Goal: Task Accomplishment & Management: Use online tool/utility

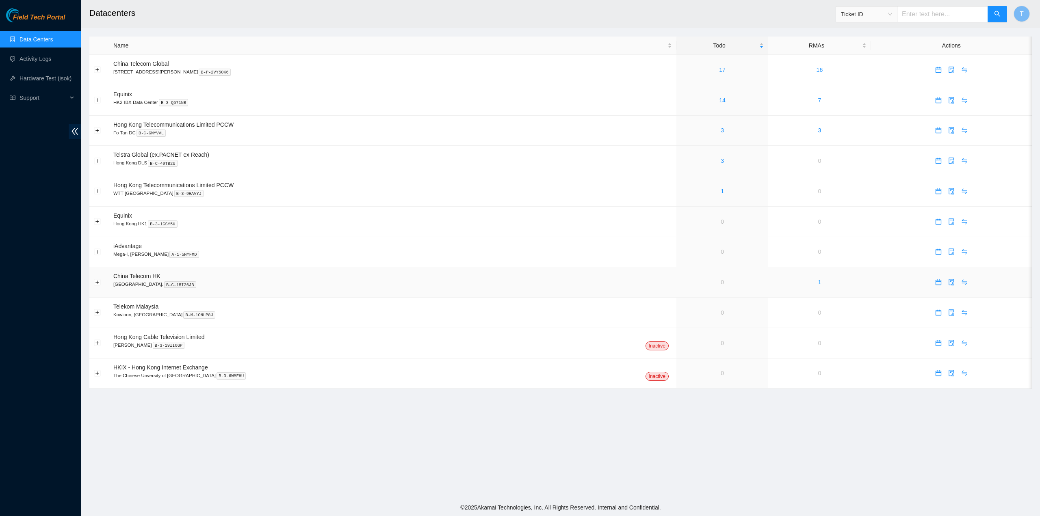
click at [818, 285] on link "1" at bounding box center [819, 282] width 3 height 6
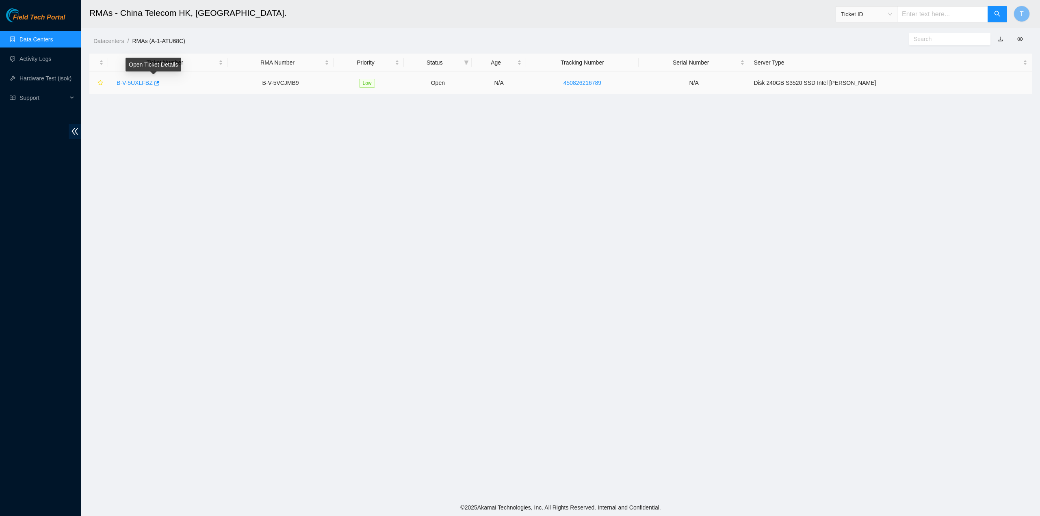
click at [132, 83] on link "B-V-5UXLFBZ" at bounding box center [135, 83] width 36 height 6
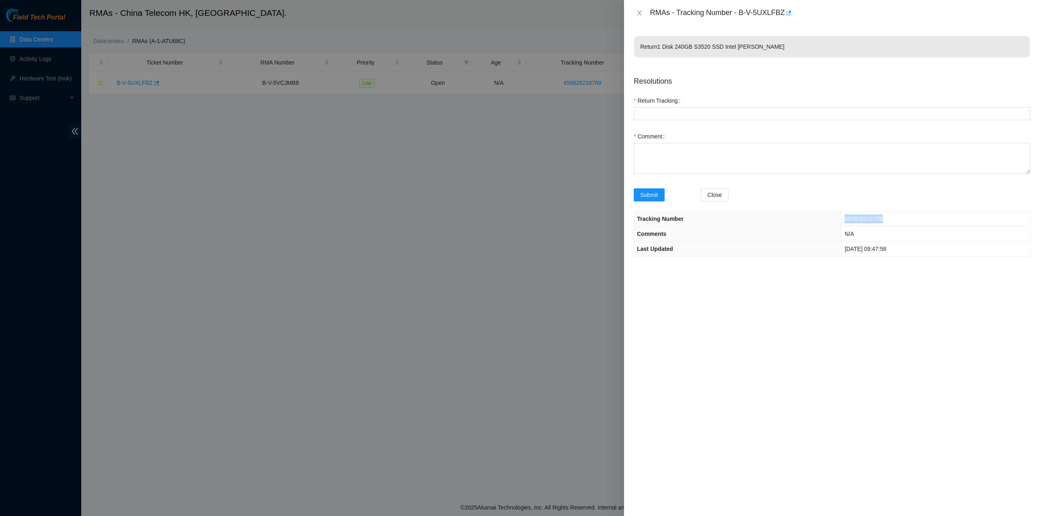
drag, startPoint x: 863, startPoint y: 220, endPoint x: 826, endPoint y: 225, distance: 36.8
click at [842, 216] on td "450826216789" at bounding box center [936, 219] width 188 height 15
copy span "450826216789"
click at [659, 116] on Tracking "Return Tracking" at bounding box center [832, 113] width 396 height 13
paste Tracking "450826216789"
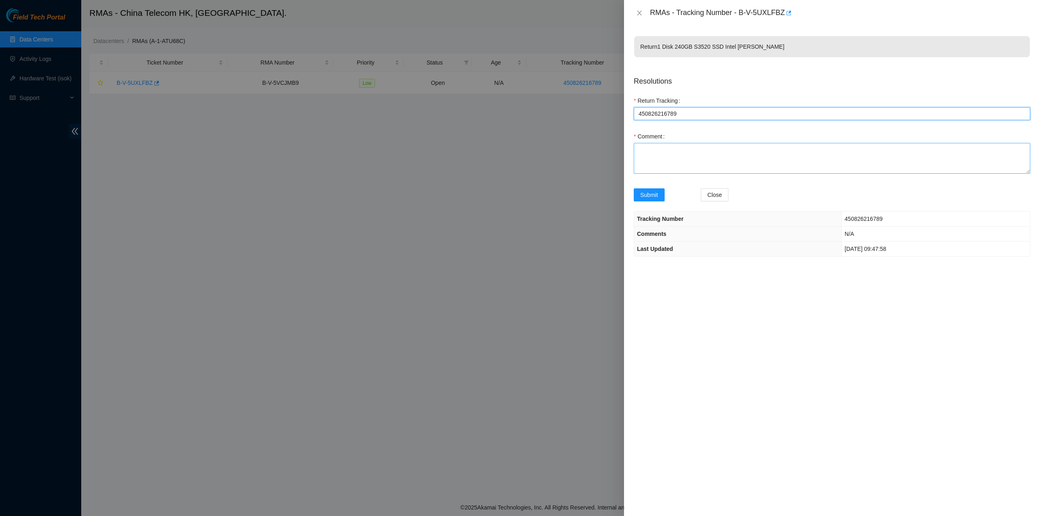
type Tracking "450826216789"
click at [658, 163] on textarea "Comment" at bounding box center [832, 158] width 396 height 31
type textarea "arrange rma"
click at [645, 198] on span "Submit" at bounding box center [649, 195] width 18 height 9
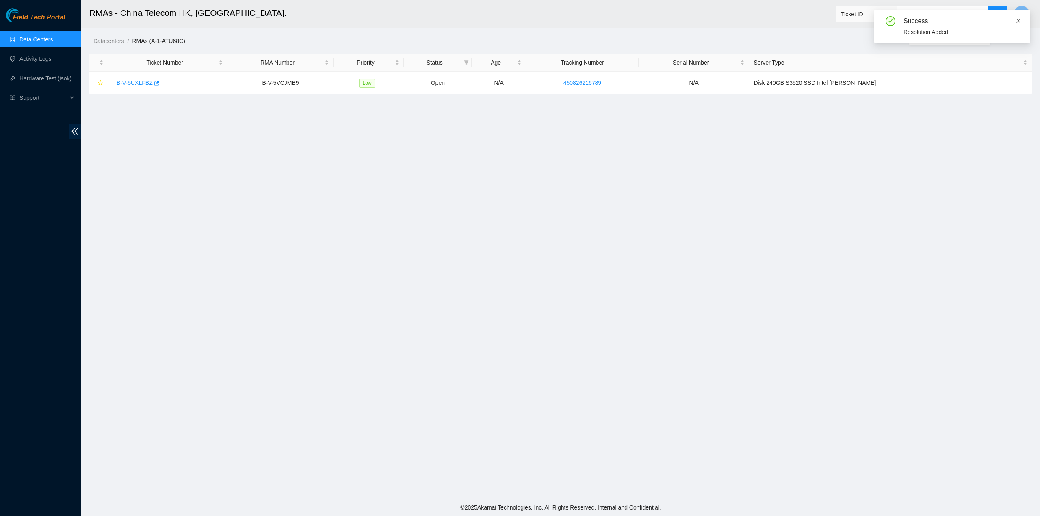
click at [1019, 21] on icon "close" at bounding box center [1019, 21] width 6 height 6
click at [32, 60] on link "Activity Logs" at bounding box center [35, 59] width 32 height 6
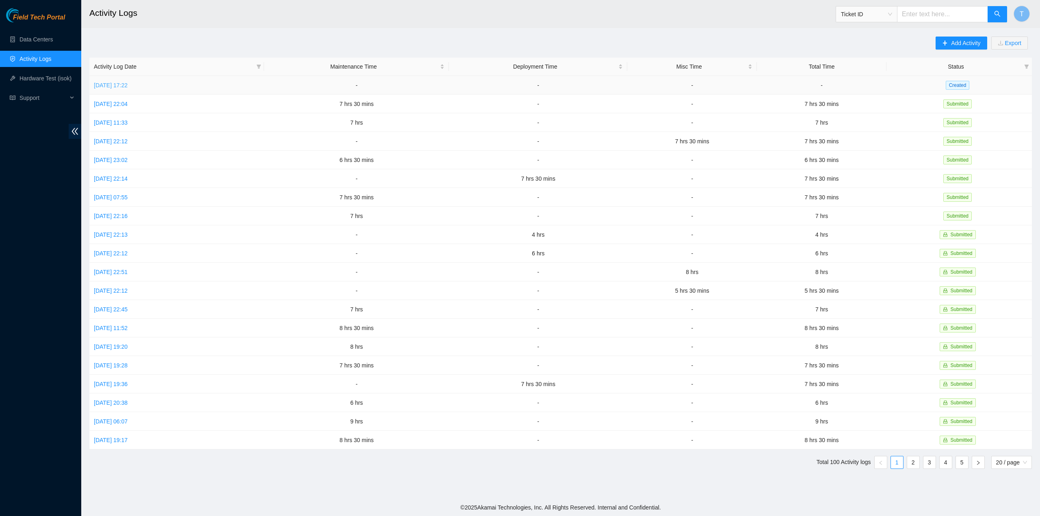
click at [122, 86] on link "Sun, 05 Oct 2025 17:22" at bounding box center [111, 85] width 34 height 6
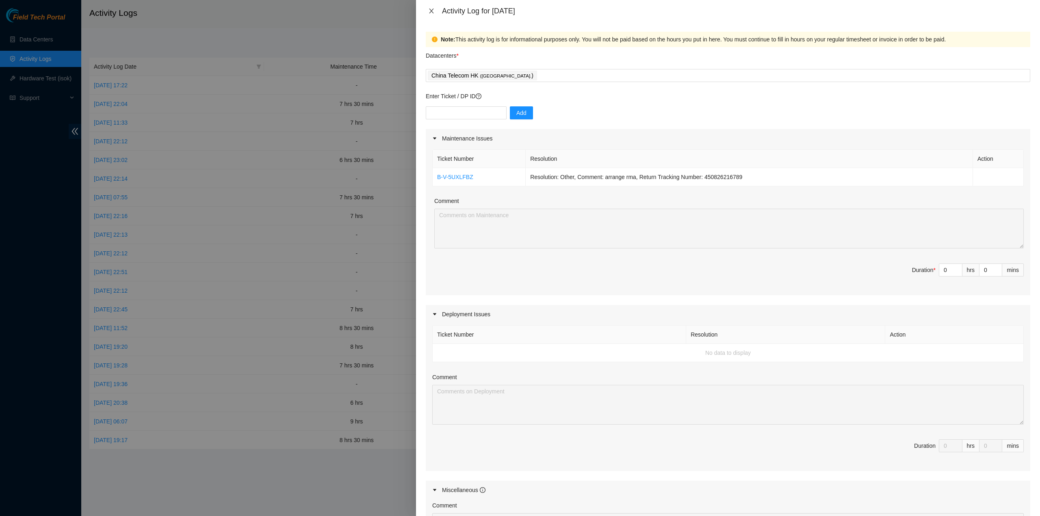
click at [431, 11] on icon "close" at bounding box center [431, 11] width 4 height 5
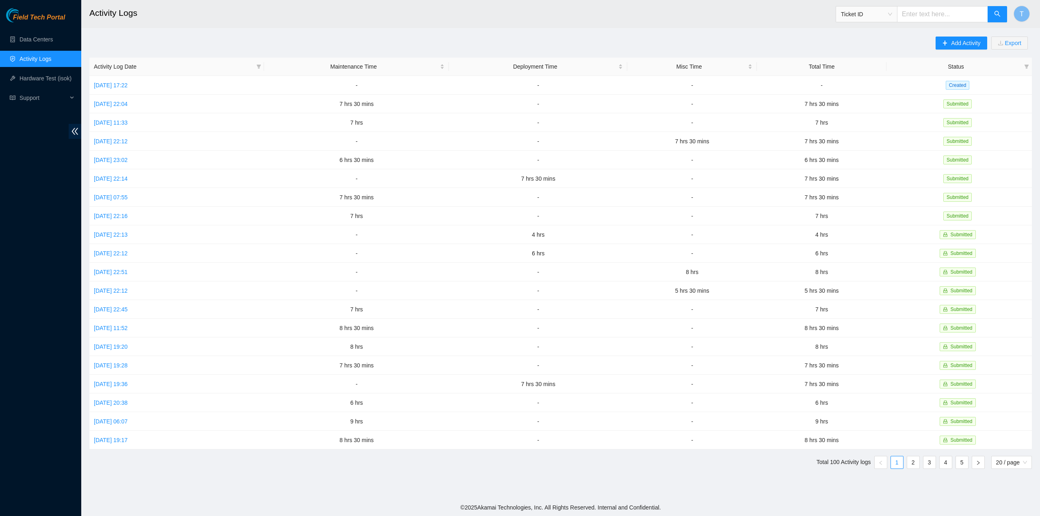
click at [51, 48] on ul "Data Centers Activity Logs Hardware Test (isok) Support" at bounding box center [40, 69] width 81 height 78
click at [48, 42] on link "Data Centers" at bounding box center [35, 39] width 33 height 6
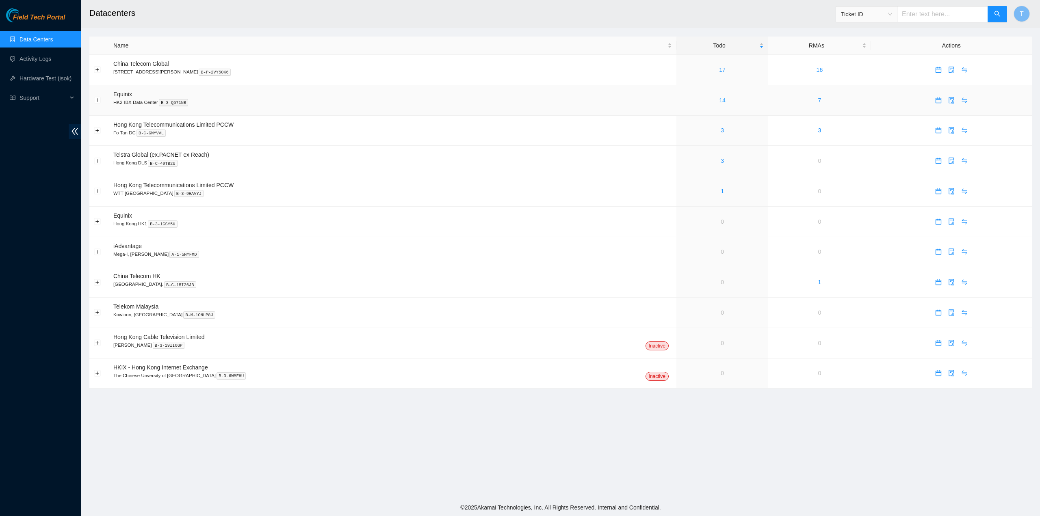
click at [719, 97] on link "14" at bounding box center [722, 100] width 6 height 6
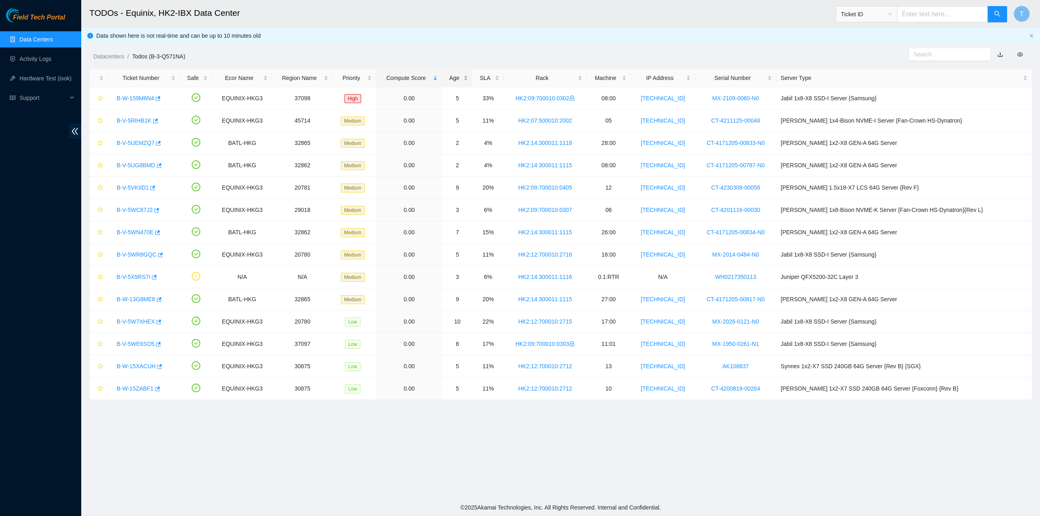
click at [468, 78] on div "Age" at bounding box center [457, 78] width 22 height 9
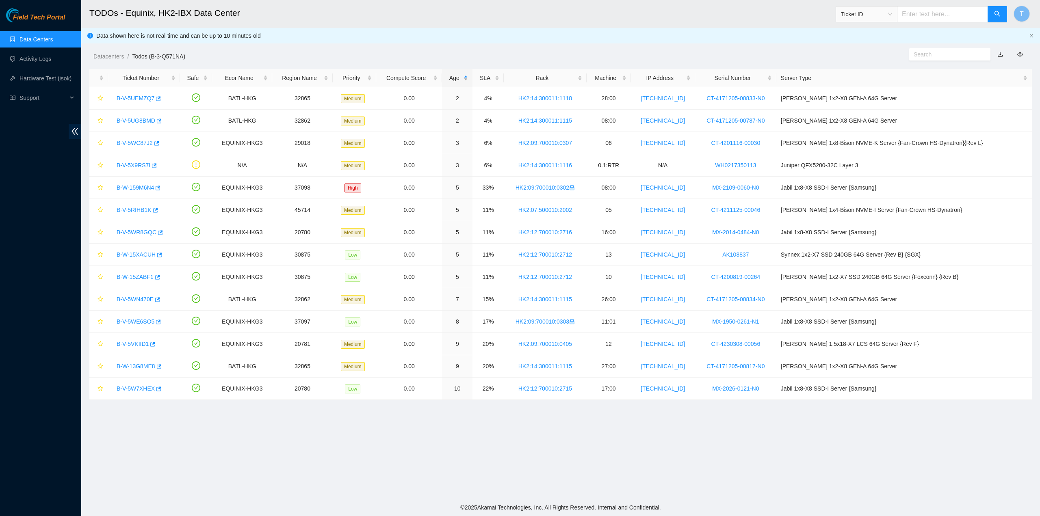
click at [468, 76] on div "Age" at bounding box center [457, 78] width 22 height 9
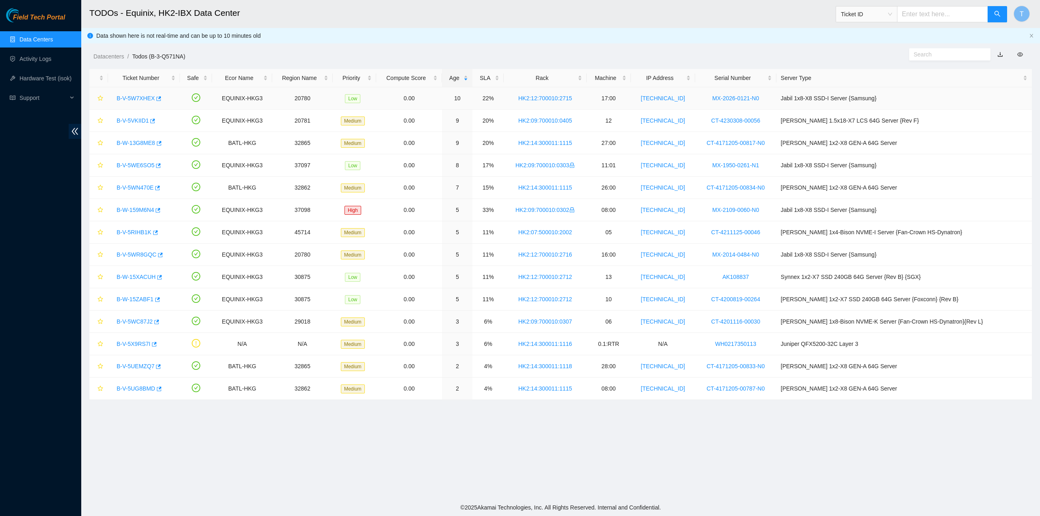
click at [134, 95] on link "B-V-5W7XHEX" at bounding box center [136, 98] width 38 height 6
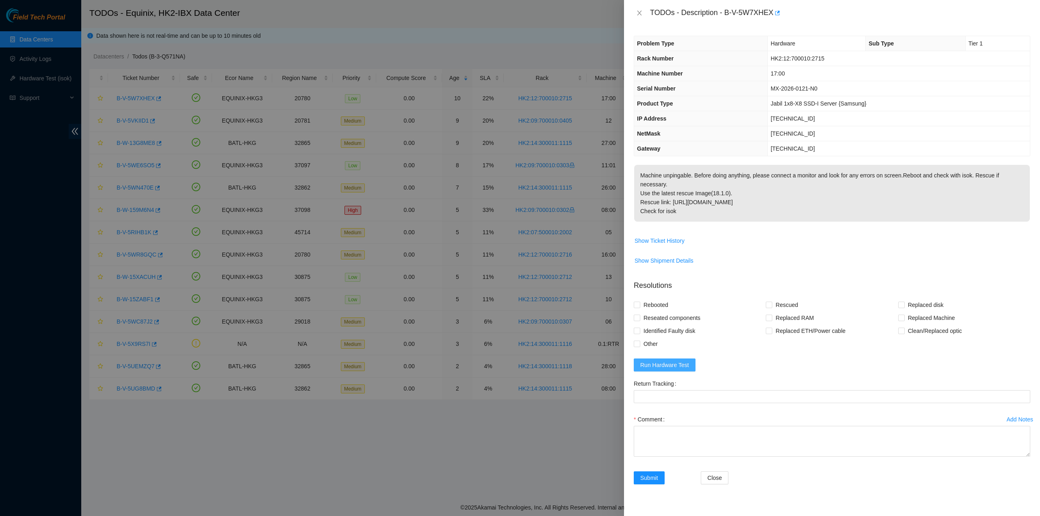
click at [664, 361] on span "Run Hardware Test" at bounding box center [664, 365] width 49 height 9
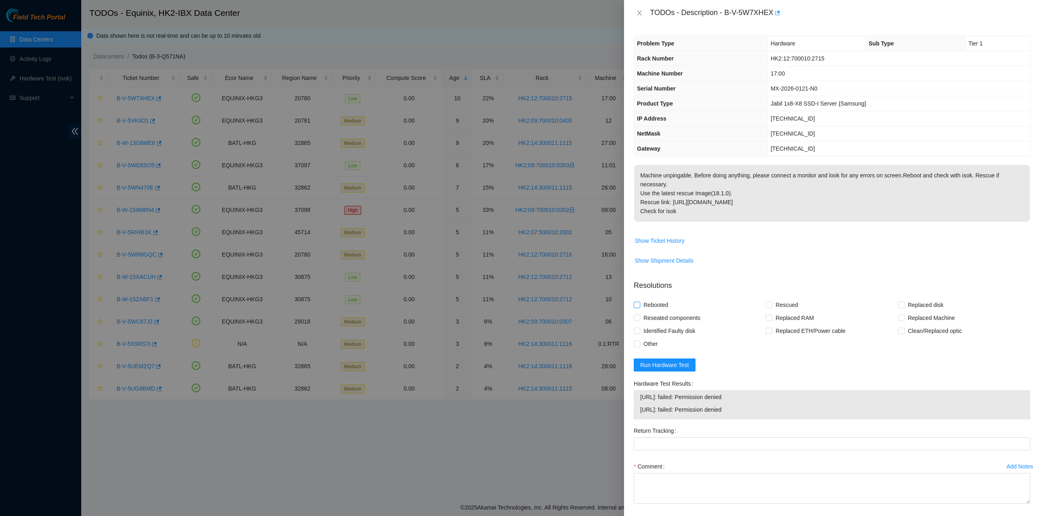
drag, startPoint x: 654, startPoint y: 318, endPoint x: 654, endPoint y: 310, distance: 8.5
click at [655, 316] on span "Reseated components" at bounding box center [671, 318] width 63 height 13
click at [639, 316] on input "Reseated components" at bounding box center [637, 318] width 6 height 6
checkbox input "true"
drag, startPoint x: 652, startPoint y: 304, endPoint x: 680, endPoint y: 302, distance: 28.5
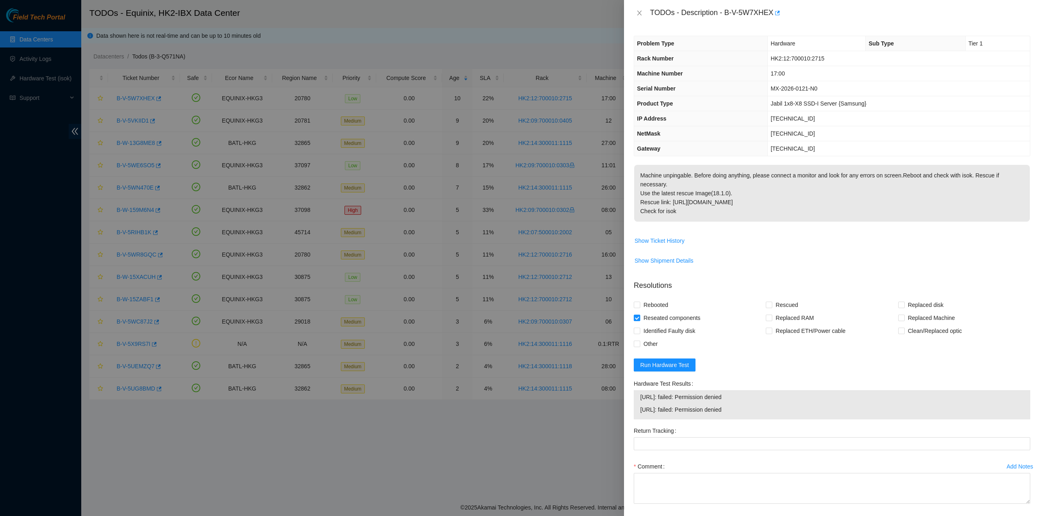
click at [652, 303] on span "Rebooted" at bounding box center [655, 305] width 31 height 13
click at [639, 303] on input "Rebooted" at bounding box center [637, 305] width 6 height 6
checkbox input "true"
click at [795, 308] on span "Rescued" at bounding box center [786, 305] width 29 height 13
click at [771, 308] on input "Rescued" at bounding box center [769, 305] width 6 height 6
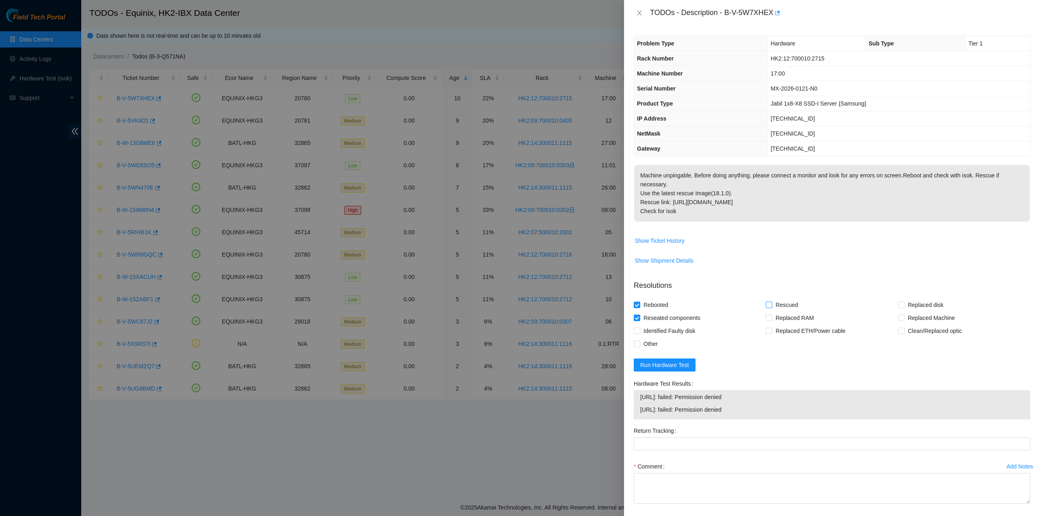
checkbox input "true"
click at [703, 481] on textarea "Comment" at bounding box center [832, 488] width 396 height 31
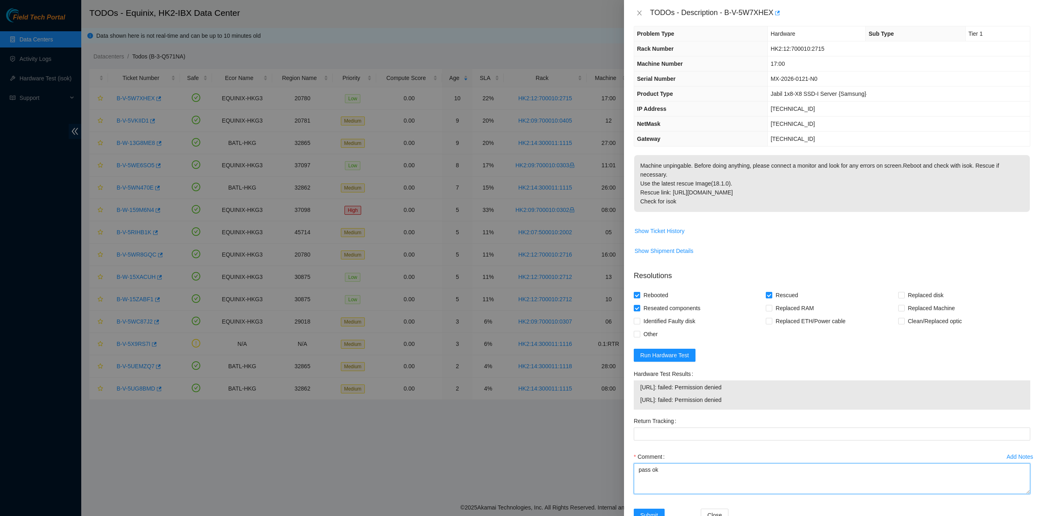
scroll to position [33, 0]
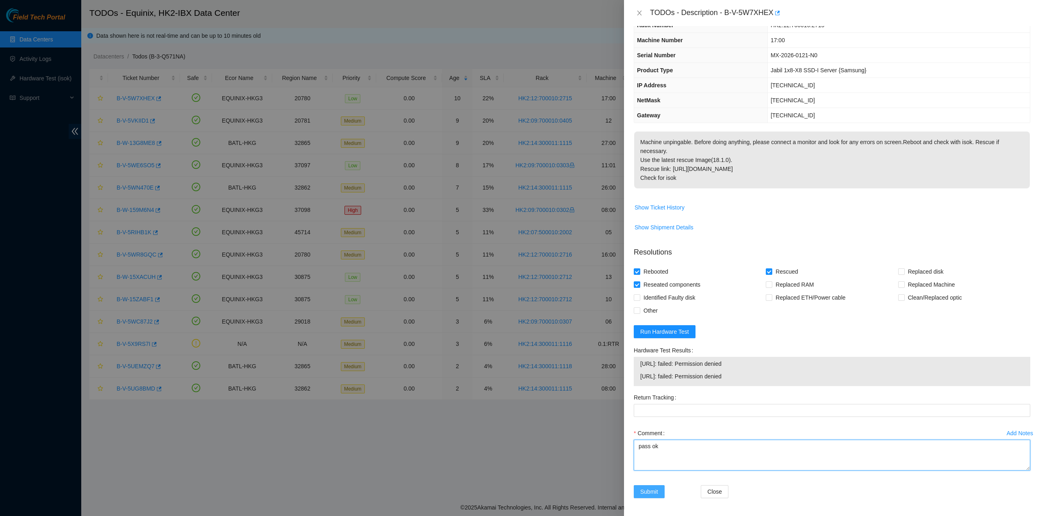
type textarea "pass ok"
click at [646, 487] on span "Submit" at bounding box center [649, 491] width 18 height 9
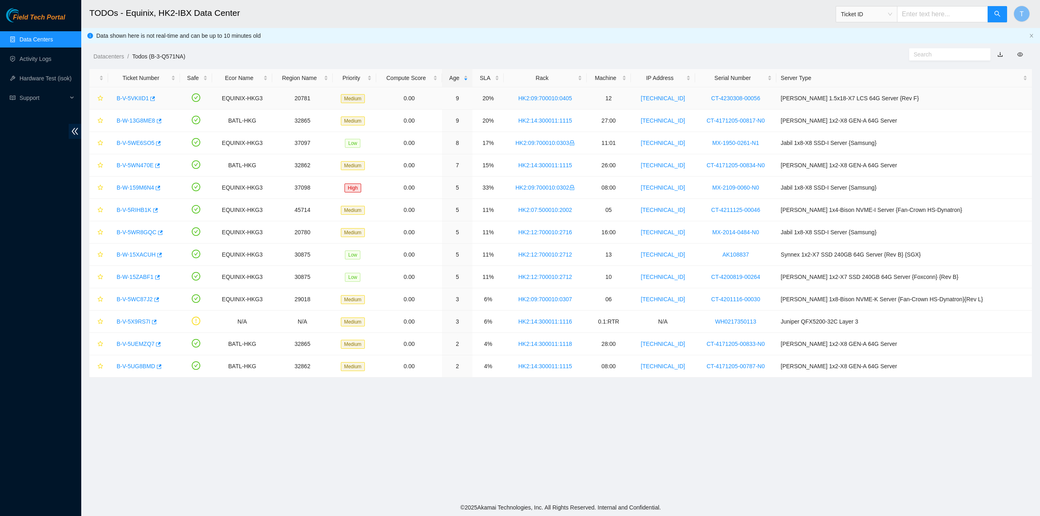
click at [135, 96] on link "B-V-5VKIID1" at bounding box center [133, 98] width 32 height 6
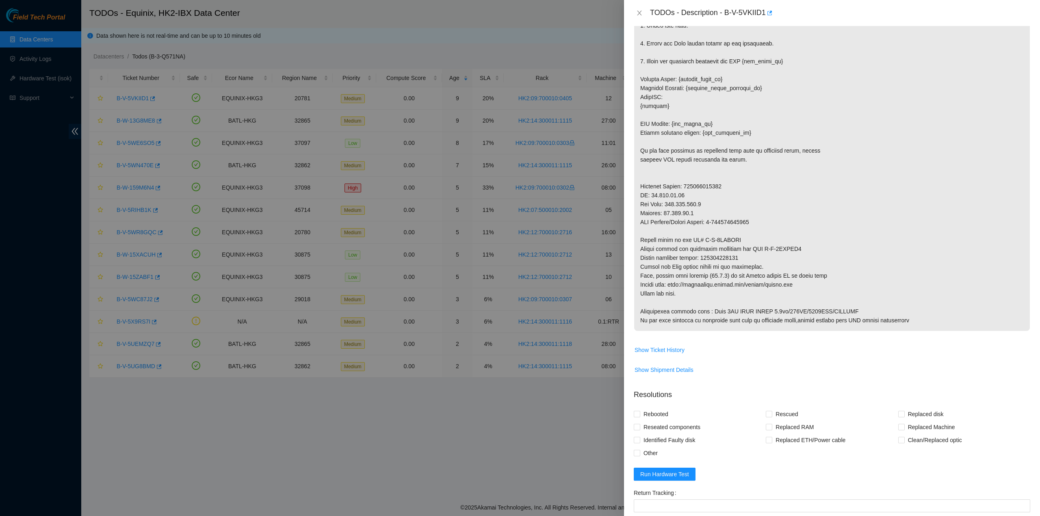
scroll to position [353, 0]
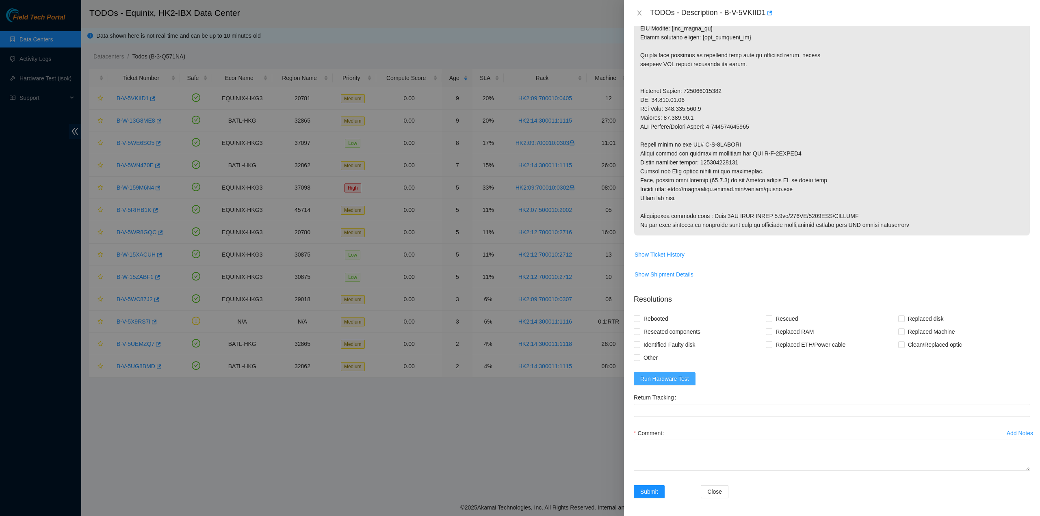
click at [680, 375] on span "Run Hardware Test" at bounding box center [664, 379] width 49 height 9
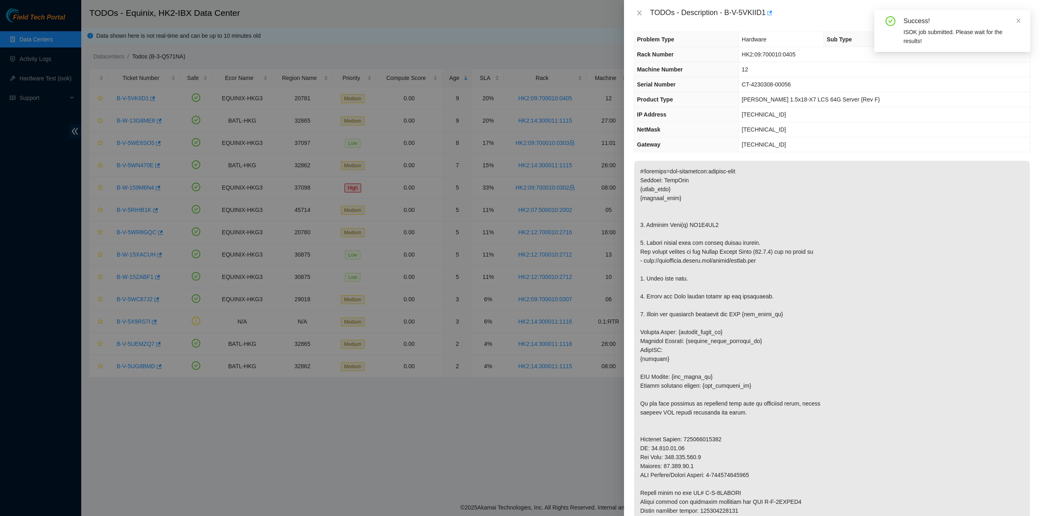
scroll to position [0, 0]
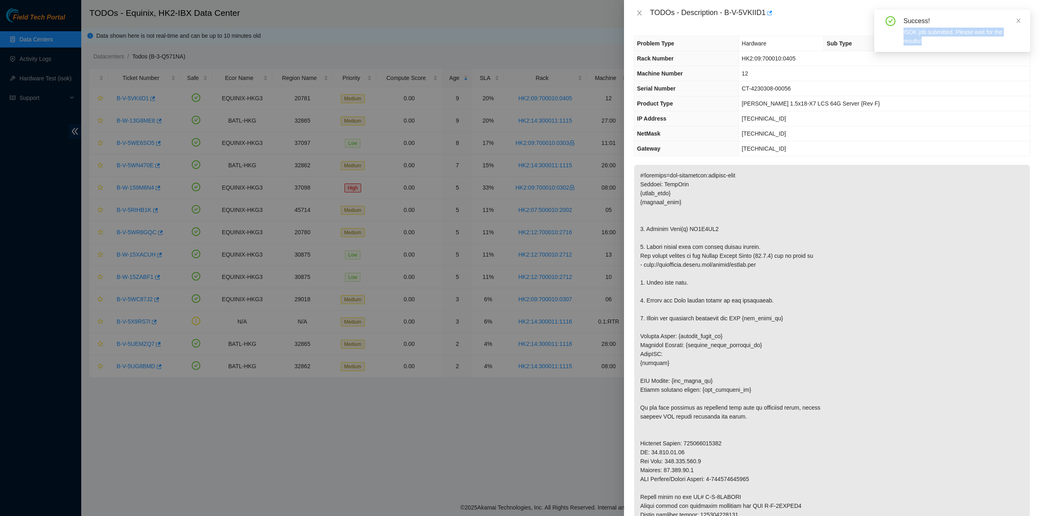
click at [1024, 25] on div "Success! ISOK job submitted. Please wait for the results!" at bounding box center [952, 31] width 156 height 42
drag, startPoint x: 1019, startPoint y: 22, endPoint x: 959, endPoint y: 22, distance: 59.7
click at [1019, 22] on icon "close" at bounding box center [1019, 21] width 6 height 6
drag, startPoint x: 641, startPoint y: 14, endPoint x: 619, endPoint y: 50, distance: 42.1
click at [640, 14] on icon "close" at bounding box center [639, 13] width 6 height 6
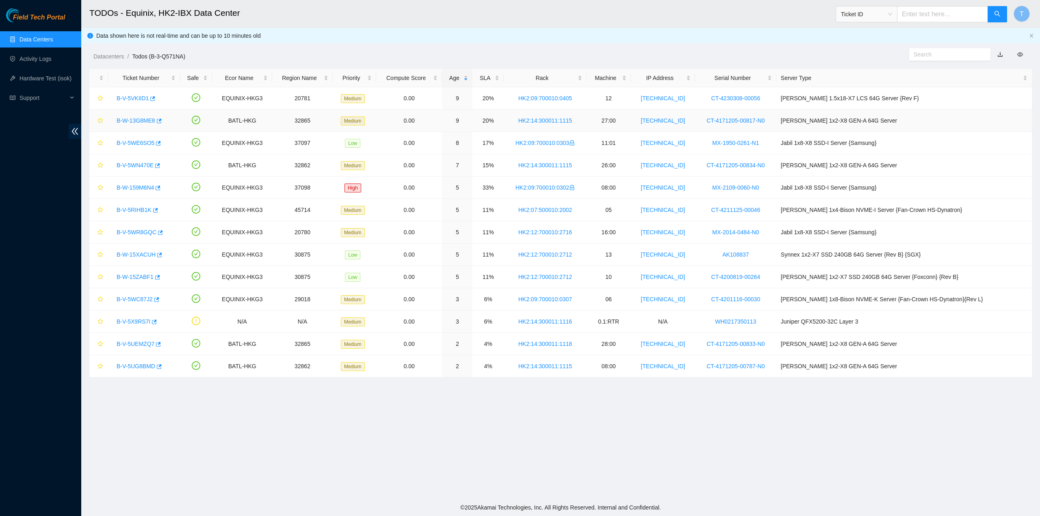
click at [141, 122] on link "B-W-13G8ME8" at bounding box center [136, 120] width 39 height 6
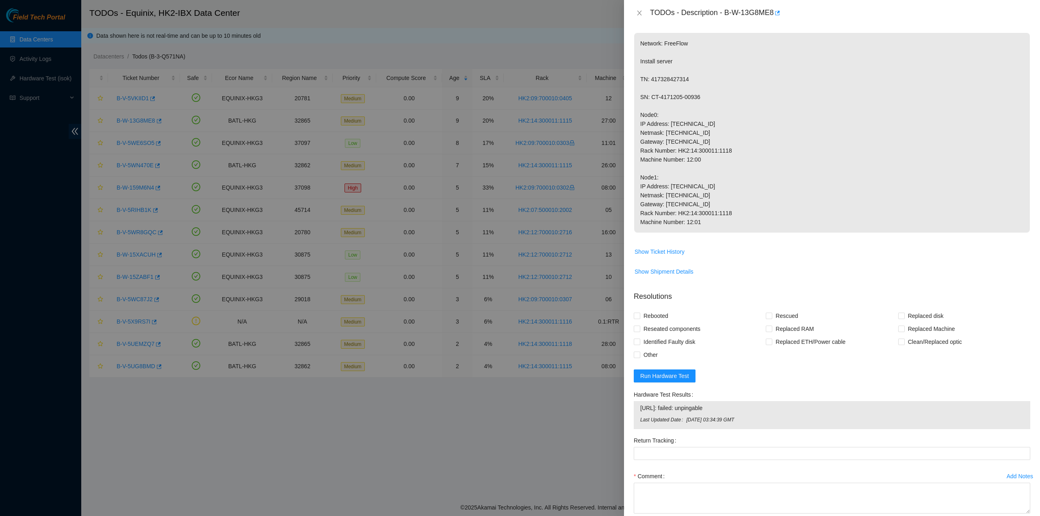
scroll to position [122, 0]
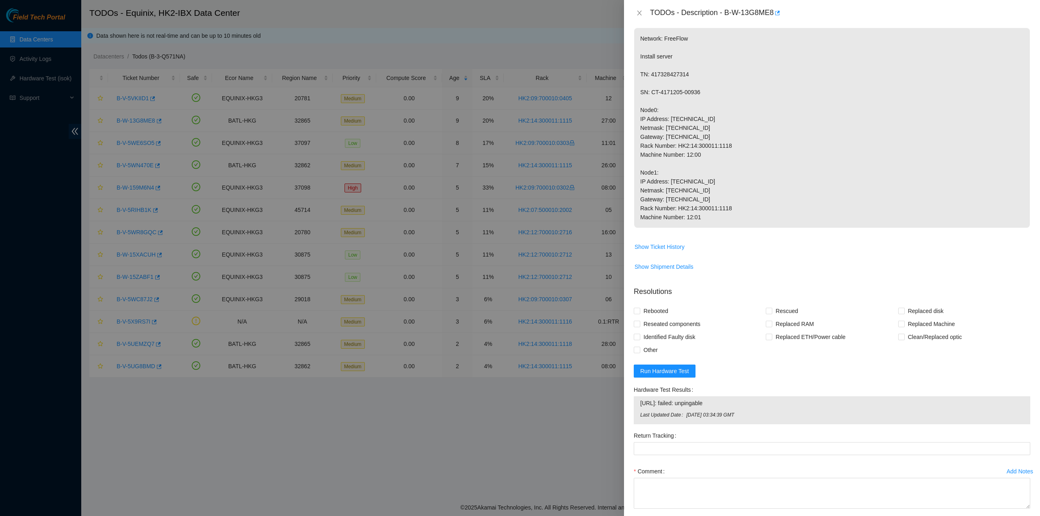
click at [677, 381] on form "Resolutions Rebooted Rescued Replaced disk Reseated components Replaced RAM Rep…" at bounding box center [832, 413] width 396 height 266
click at [676, 378] on form "Resolutions Rebooted Rescued Replaced disk Reseated components Replaced RAM Rep…" at bounding box center [832, 413] width 396 height 266
click at [678, 373] on span "Run Hardware Test" at bounding box center [664, 371] width 49 height 9
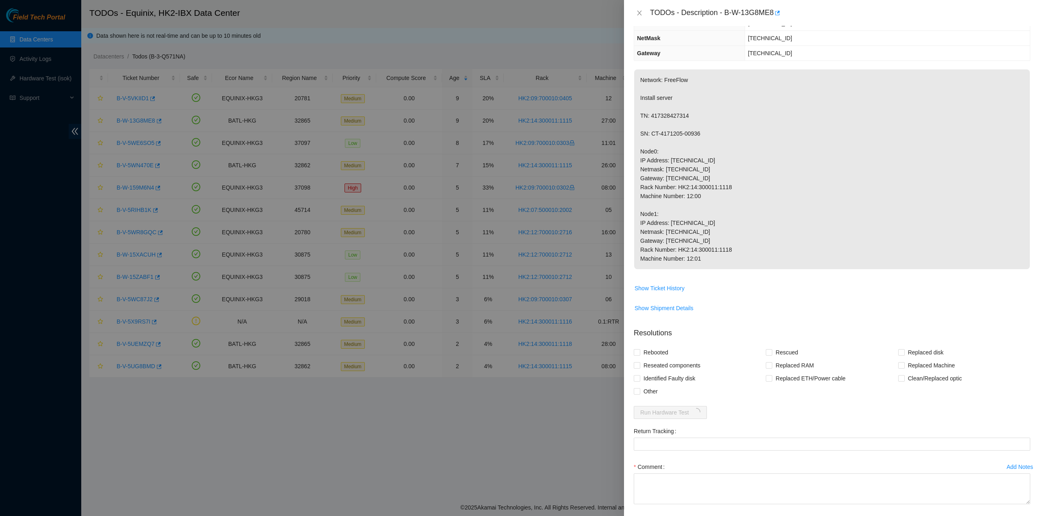
scroll to position [0, 0]
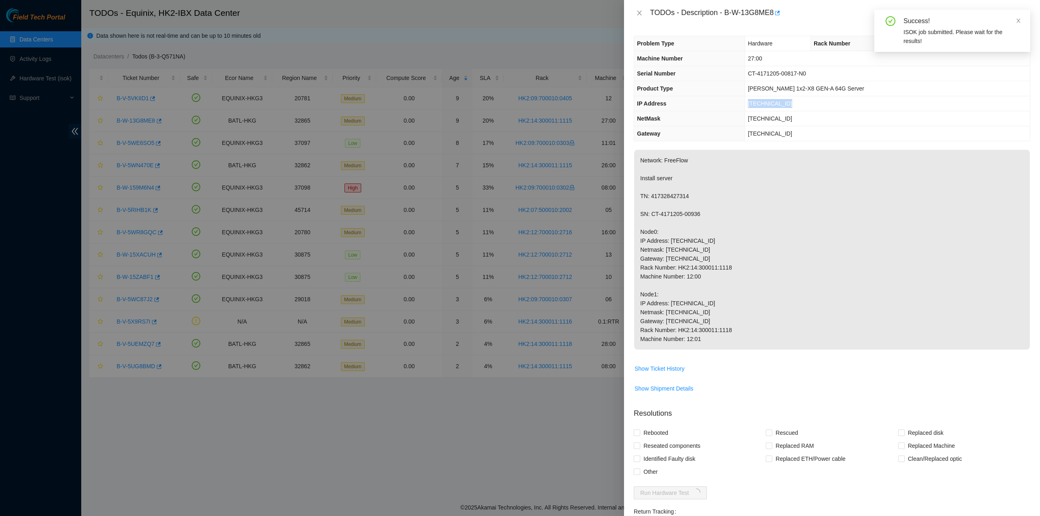
drag, startPoint x: 793, startPoint y: 100, endPoint x: 743, endPoint y: 103, distance: 49.2
click at [743, 103] on tr "IP Address 23.204.140.216" at bounding box center [832, 103] width 396 height 15
copy tr "23.204.140.216"
click at [753, 245] on p "Network: FreeFlow Install server TN: 417328427314 SN: CT-4171205-00936 Node0: I…" at bounding box center [832, 250] width 396 height 200
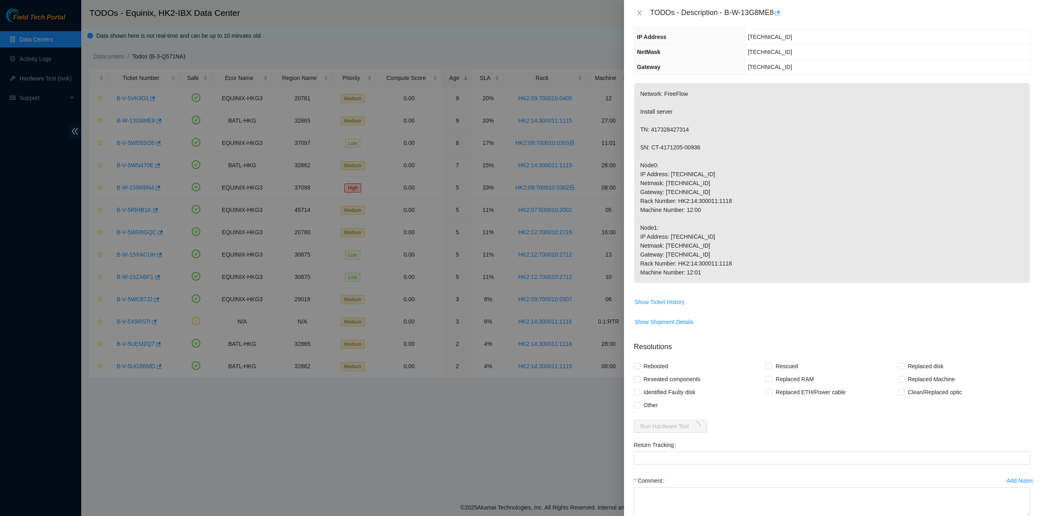
scroll to position [81, 0]
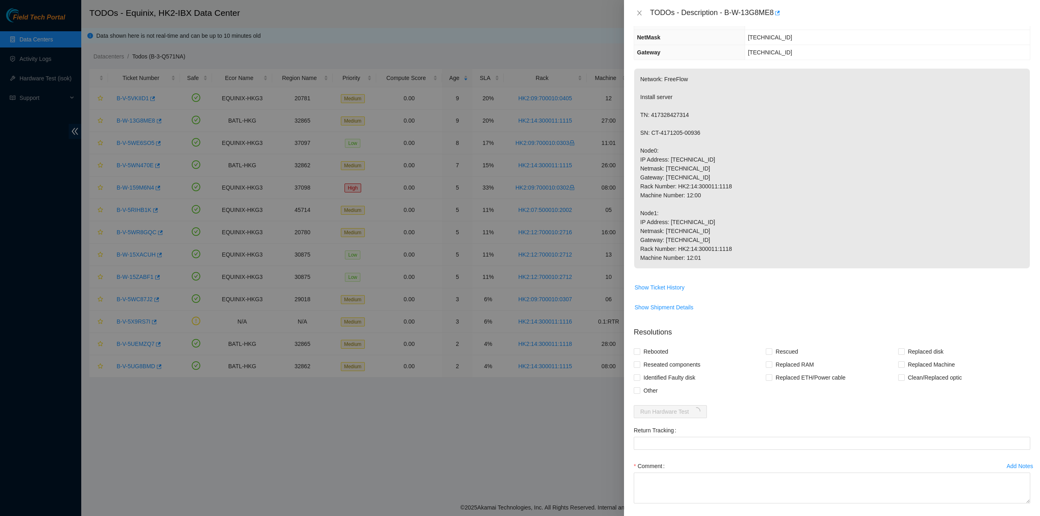
drag, startPoint x: 930, startPoint y: 365, endPoint x: 836, endPoint y: 358, distance: 94.1
click at [930, 365] on span "Replaced Machine" at bounding box center [932, 364] width 54 height 13
click at [904, 365] on input "Replaced Machine" at bounding box center [901, 365] width 6 height 6
checkbox input "true"
click at [778, 354] on span "Rescued" at bounding box center [786, 351] width 29 height 13
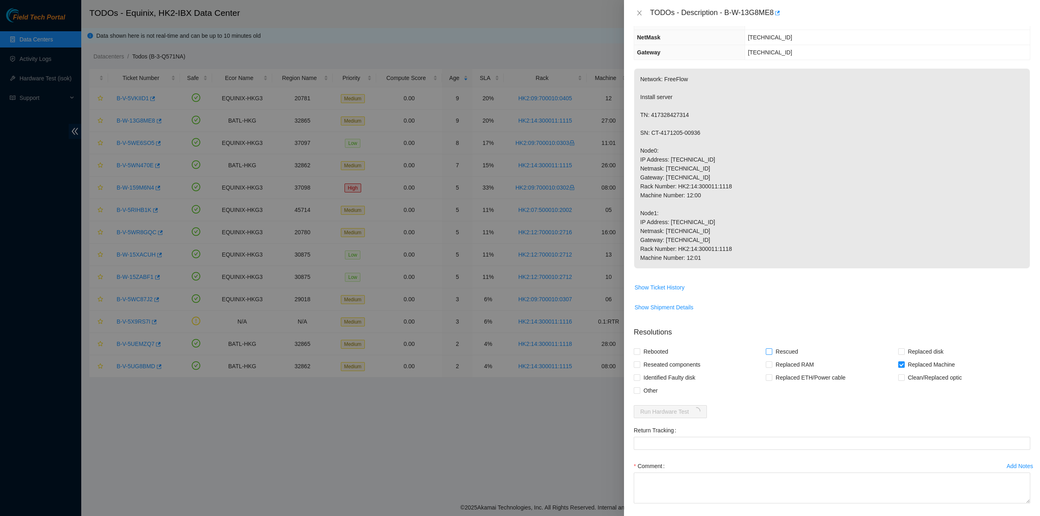
click at [771, 354] on input "Rescued" at bounding box center [769, 352] width 6 height 6
checkbox input "true"
drag, startPoint x: 673, startPoint y: 354, endPoint x: 658, endPoint y: 358, distance: 14.7
click at [671, 354] on div "Rebooted" at bounding box center [700, 351] width 132 height 13
click at [651, 355] on span "Rebooted" at bounding box center [655, 351] width 31 height 13
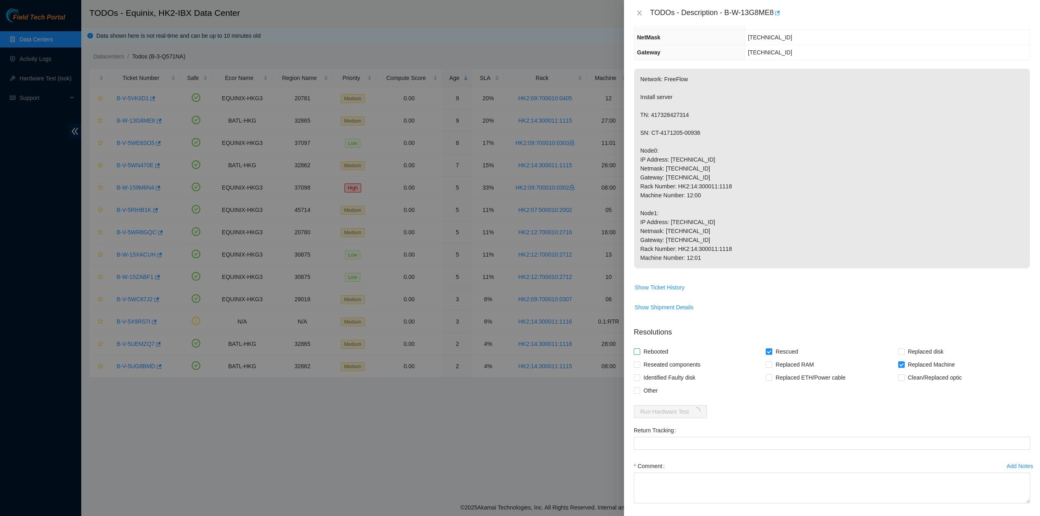
click at [639, 354] on input "Rebooted" at bounding box center [637, 352] width 6 height 6
checkbox input "true"
click at [652, 365] on span "Reseated components" at bounding box center [671, 364] width 63 height 13
click at [639, 365] on input "Reseated components" at bounding box center [637, 365] width 6 height 6
checkbox input "true"
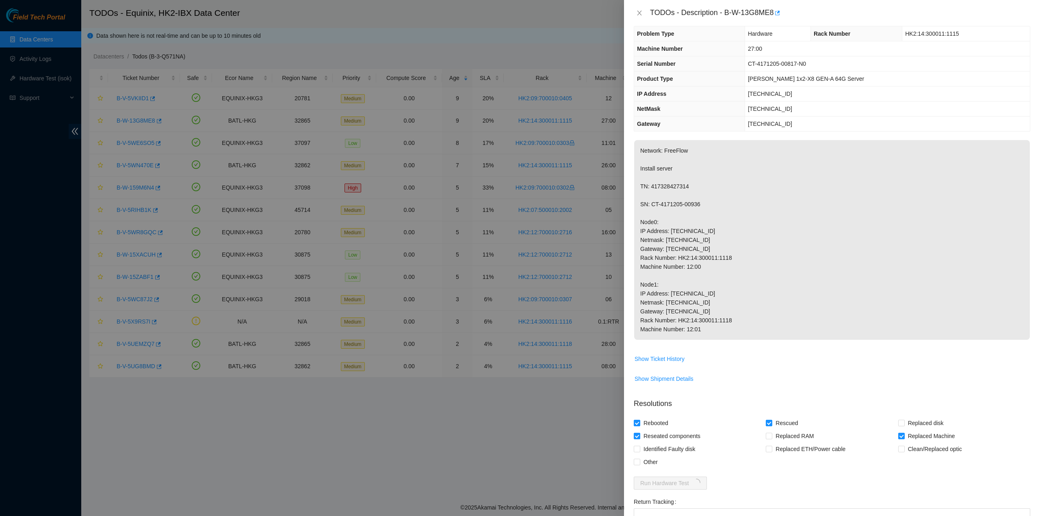
scroll to position [0, 0]
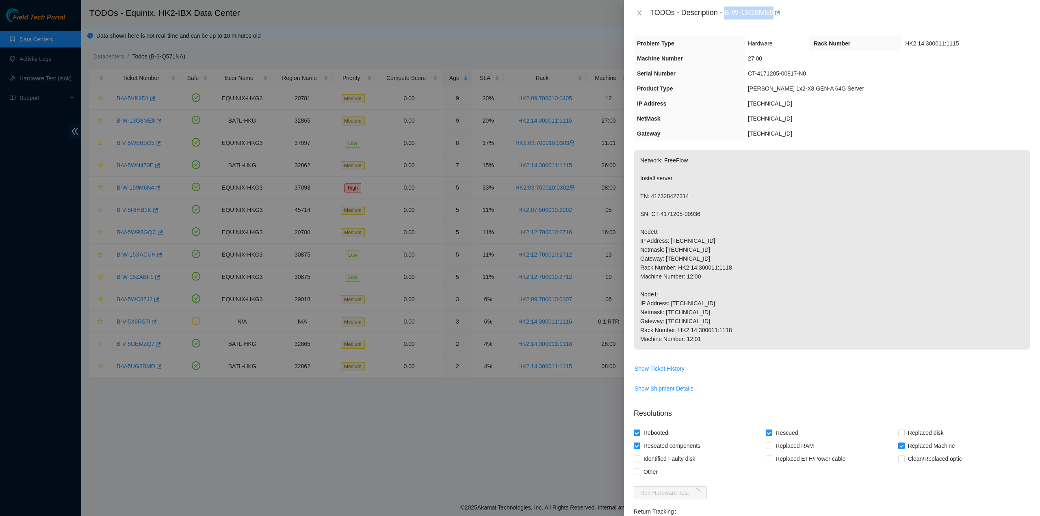
drag, startPoint x: 734, startPoint y: 13, endPoint x: 773, endPoint y: 18, distance: 39.7
click at [773, 18] on div "TODOs - Description - B-W-13G8ME8" at bounding box center [840, 12] width 380 height 13
copy div "B-W-13G8ME8"
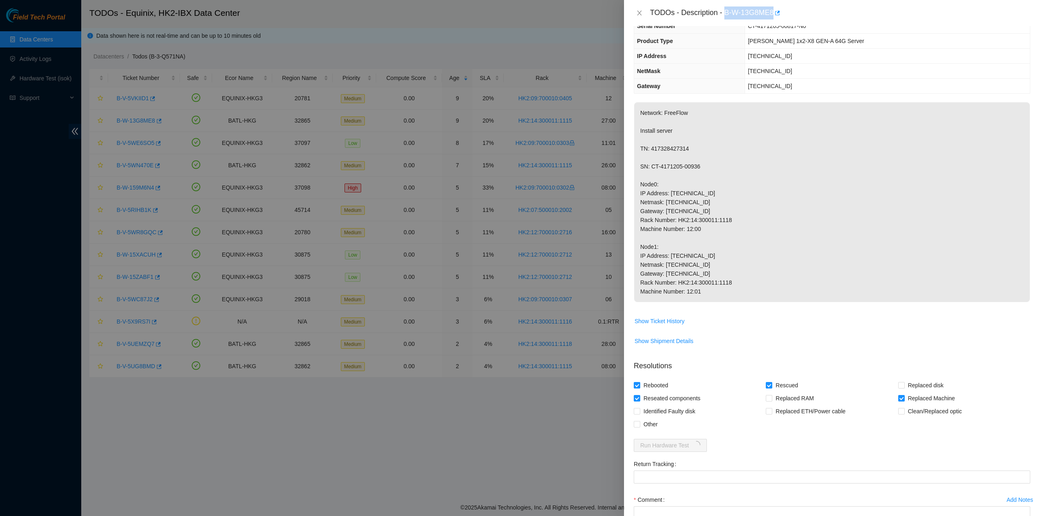
scroll to position [81, 0]
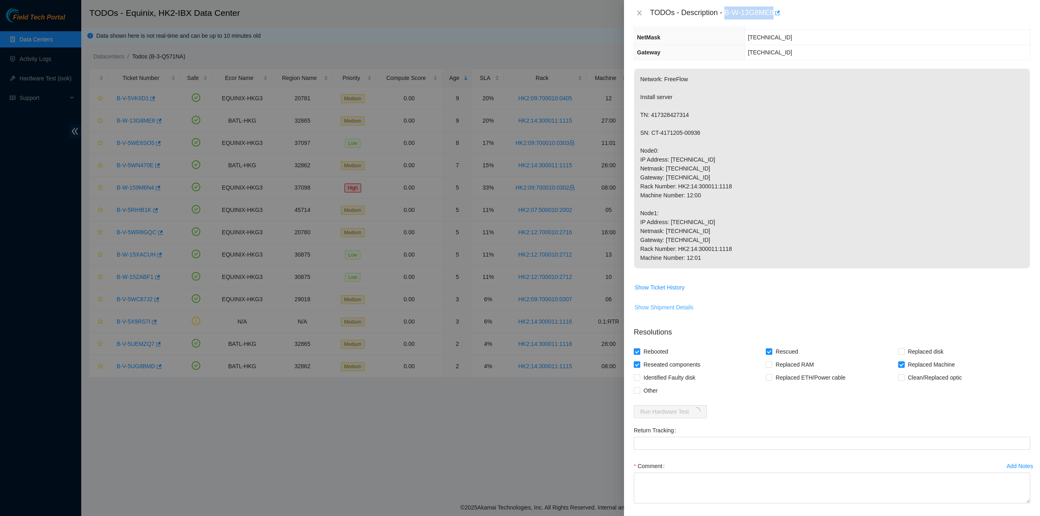
click at [675, 307] on span "Show Shipment Details" at bounding box center [664, 307] width 59 height 9
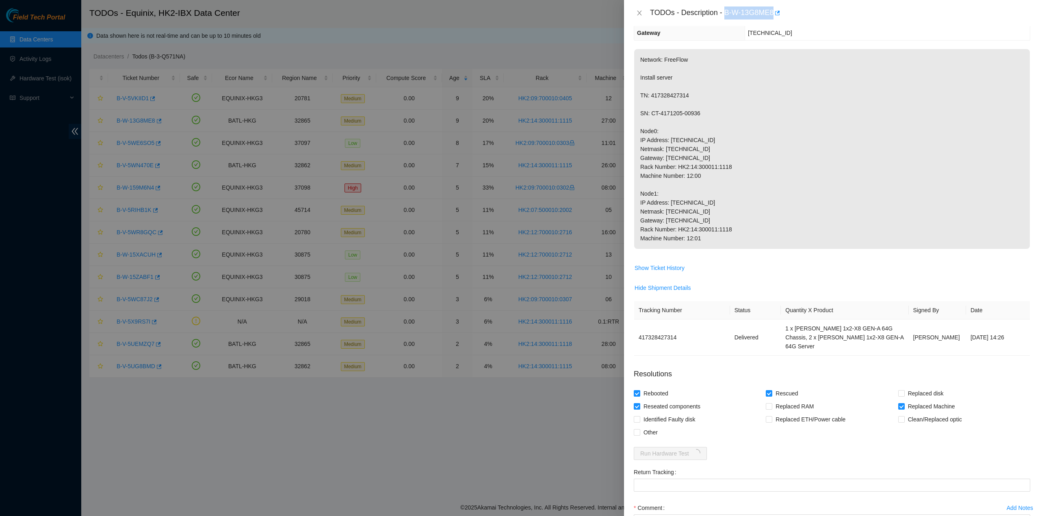
scroll to position [167, 0]
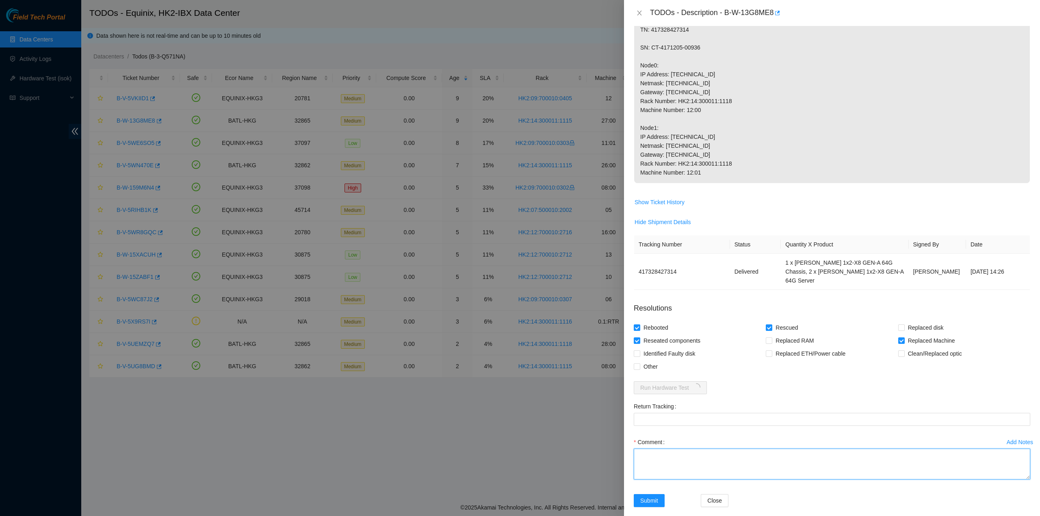
click at [655, 449] on textarea "Comment" at bounding box center [832, 464] width 396 height 31
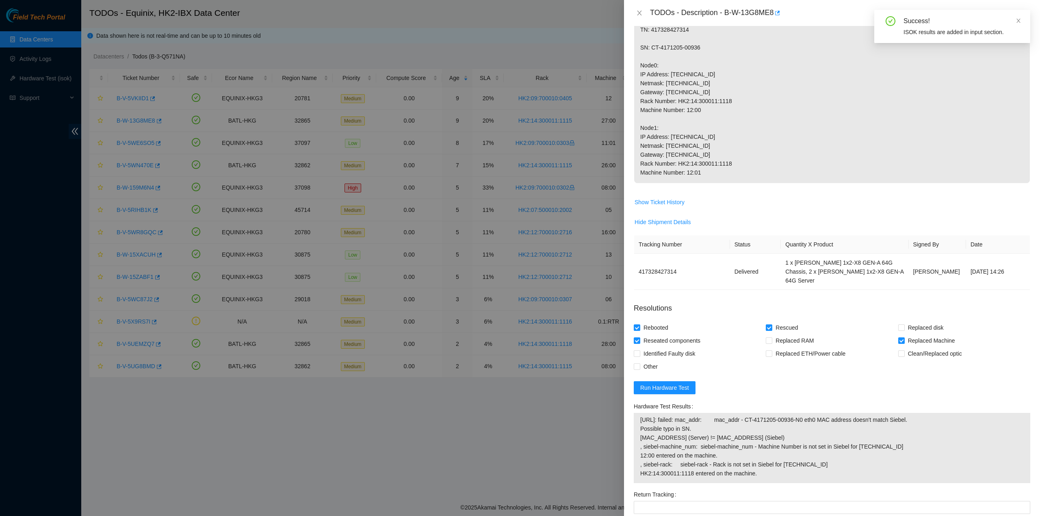
scroll to position [254, 0]
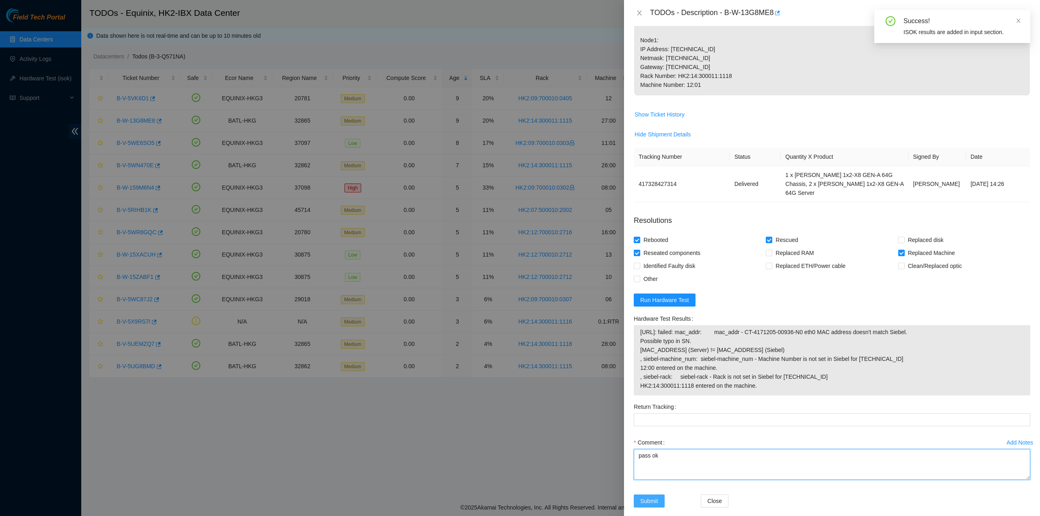
type textarea "pass ok"
click at [652, 495] on button "Submit" at bounding box center [649, 501] width 31 height 13
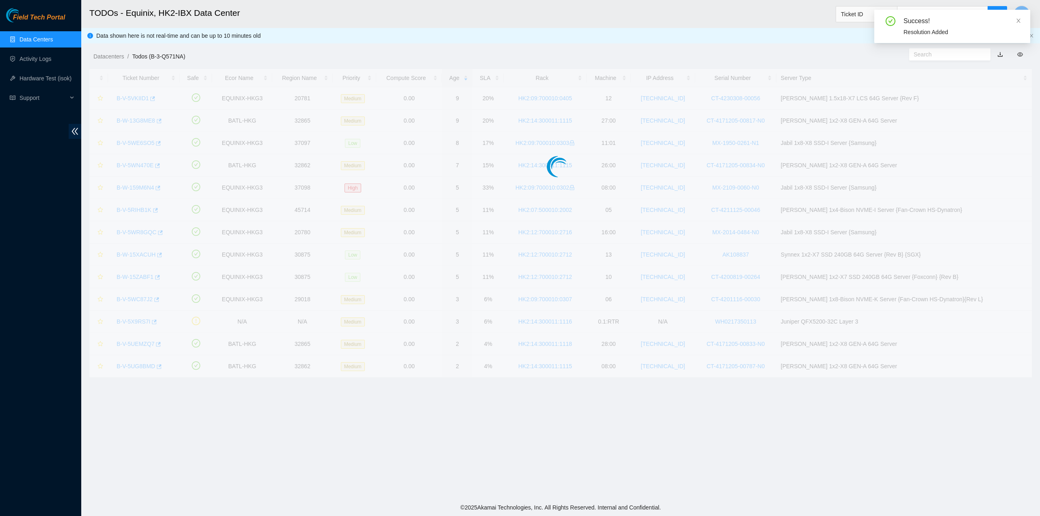
scroll to position [0, 0]
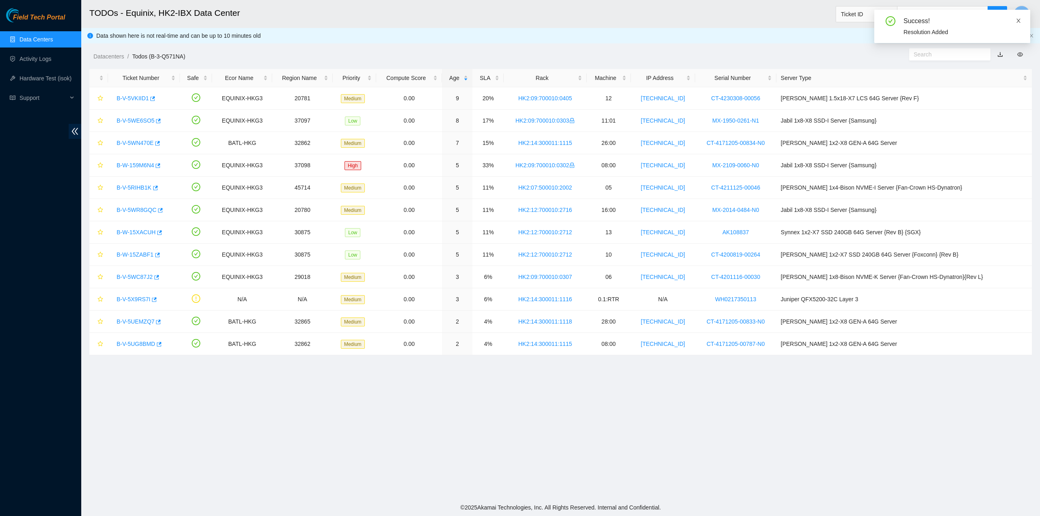
click at [1016, 21] on icon "close" at bounding box center [1019, 21] width 6 height 6
click at [1023, 9] on button "T" at bounding box center [1022, 14] width 16 height 16
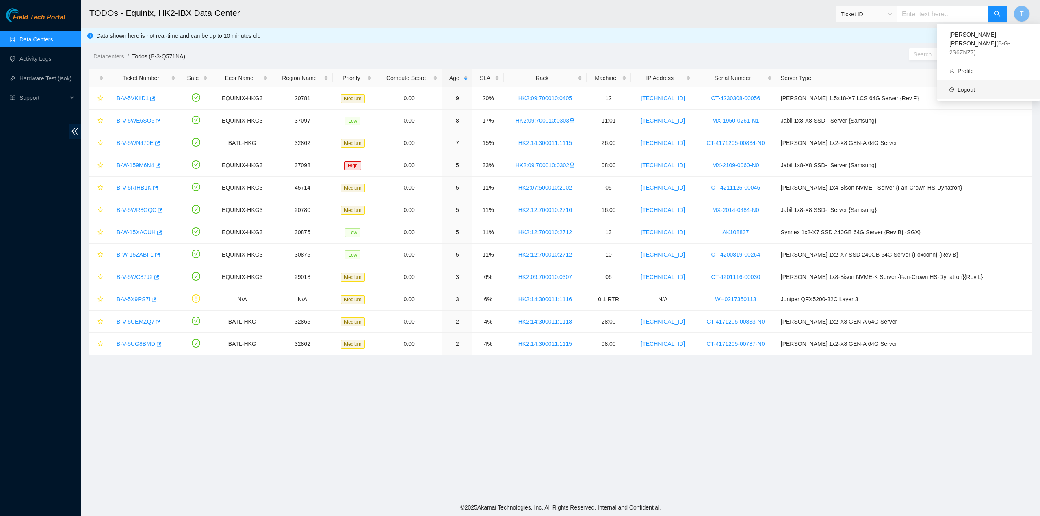
click at [964, 87] on link "Logout" at bounding box center [965, 90] width 17 height 6
